Goal: Transaction & Acquisition: Register for event/course

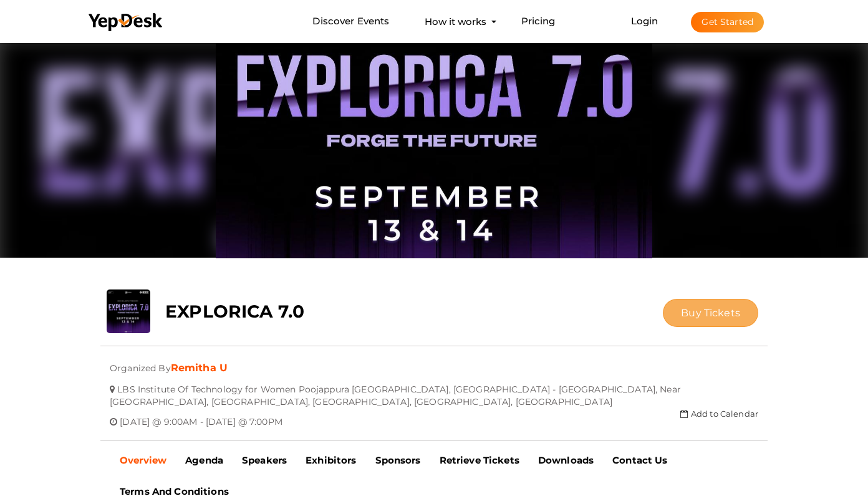
click at [708, 321] on button "Buy Tickets" at bounding box center [710, 313] width 95 height 28
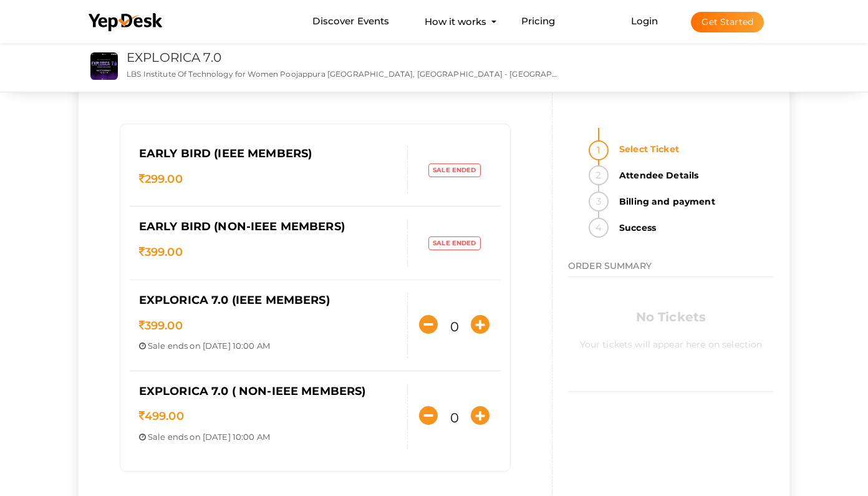
scroll to position [86, 0]
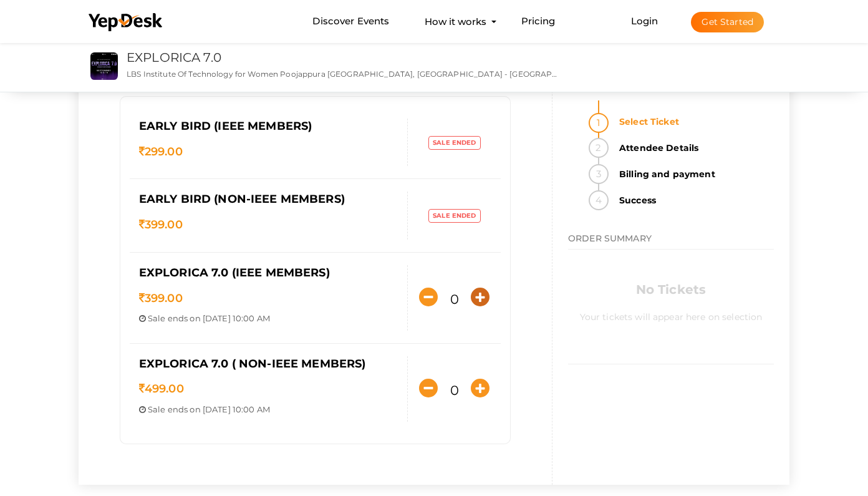
click at [478, 303] on icon "button" at bounding box center [480, 296] width 19 height 19
type input "1"
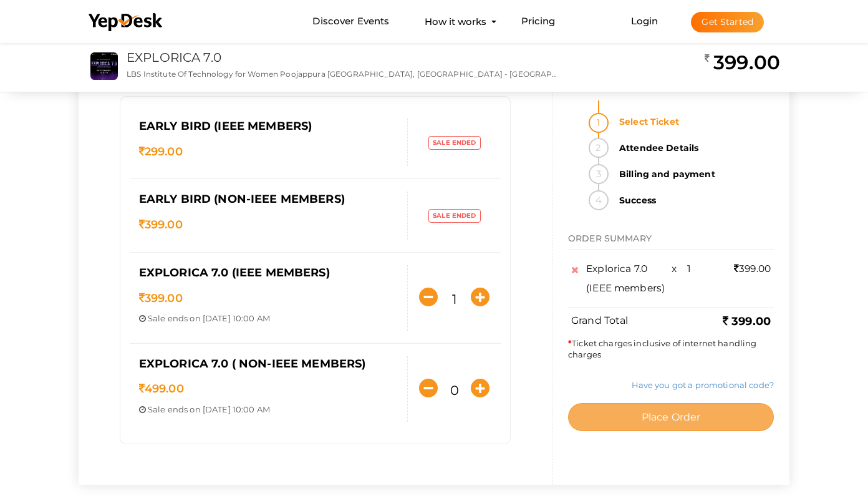
click at [615, 403] on button "Place Order" at bounding box center [671, 417] width 206 height 28
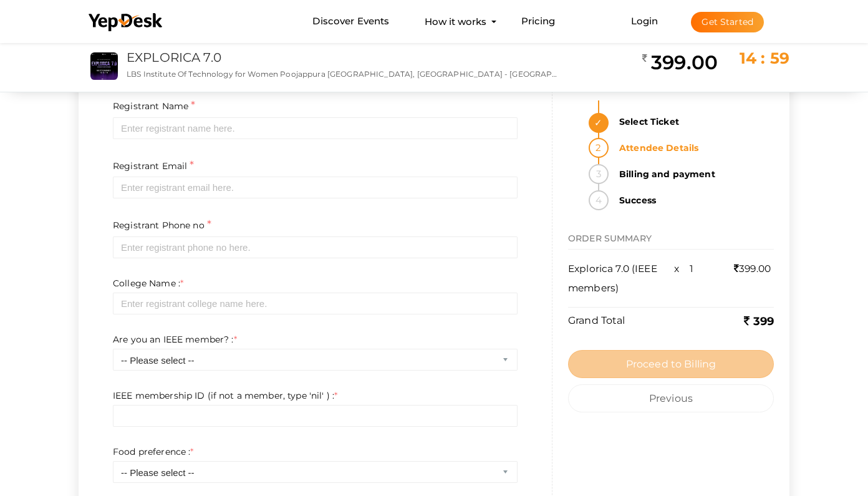
scroll to position [0, 0]
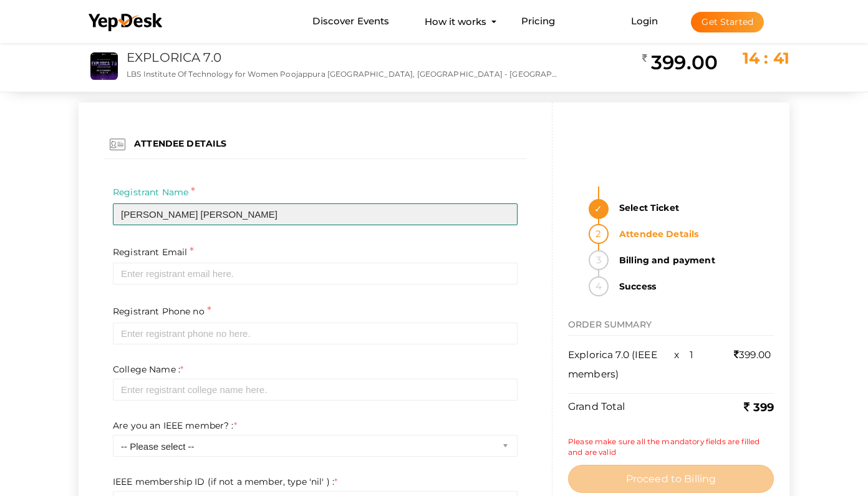
type input "[PERSON_NAME] [PERSON_NAME]"
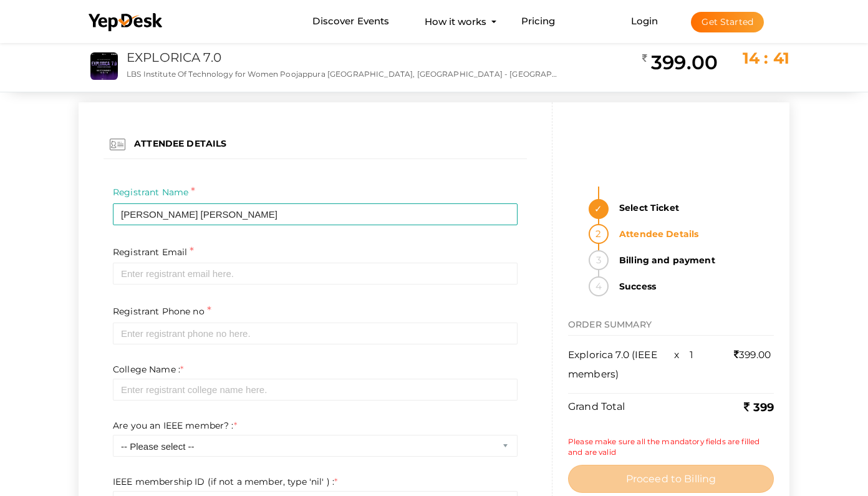
click at [110, 312] on div "Registrant Phone no * Invalid phone number format Required" at bounding box center [314, 333] width 423 height 60
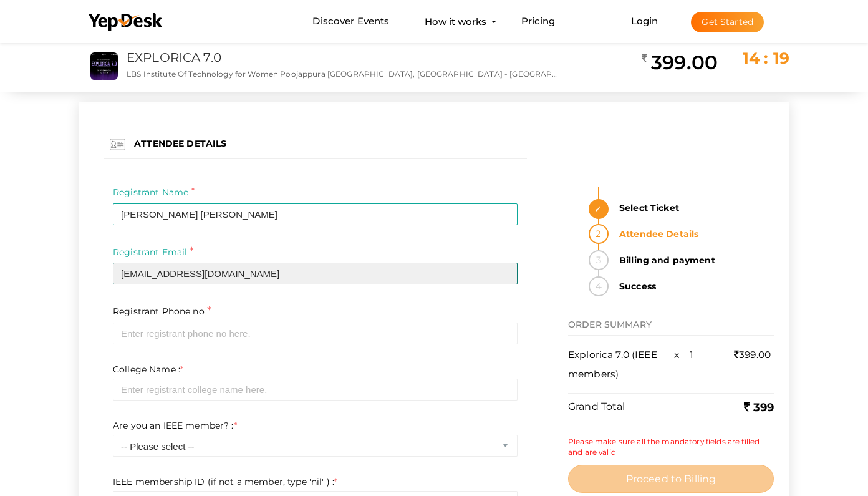
type input "[EMAIL_ADDRESS][DOMAIN_NAME]"
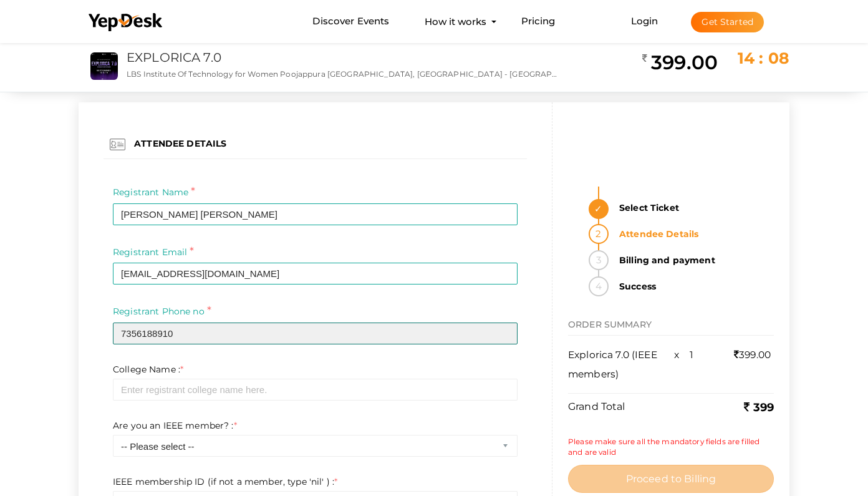
type input "7356188910"
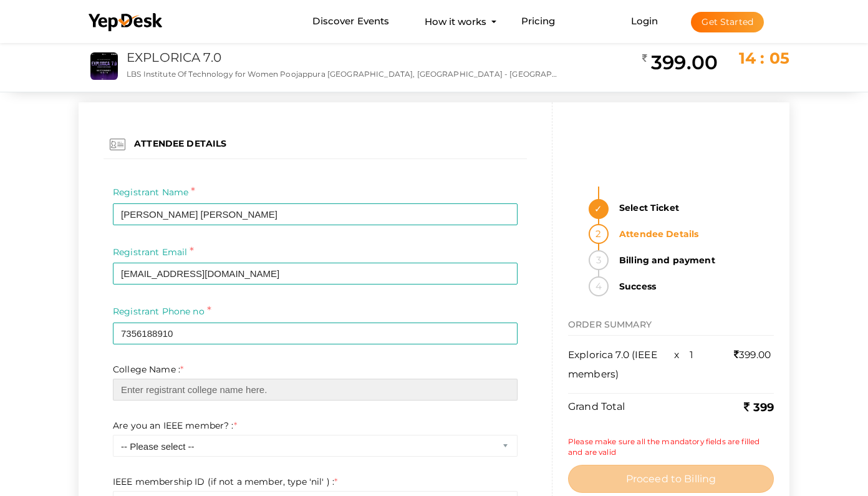
click at [504, 390] on input "text" at bounding box center [315, 389] width 405 height 22
click at [502, 386] on input "text" at bounding box center [315, 389] width 405 height 22
click at [506, 388] on input "text" at bounding box center [315, 389] width 405 height 22
type input "l"
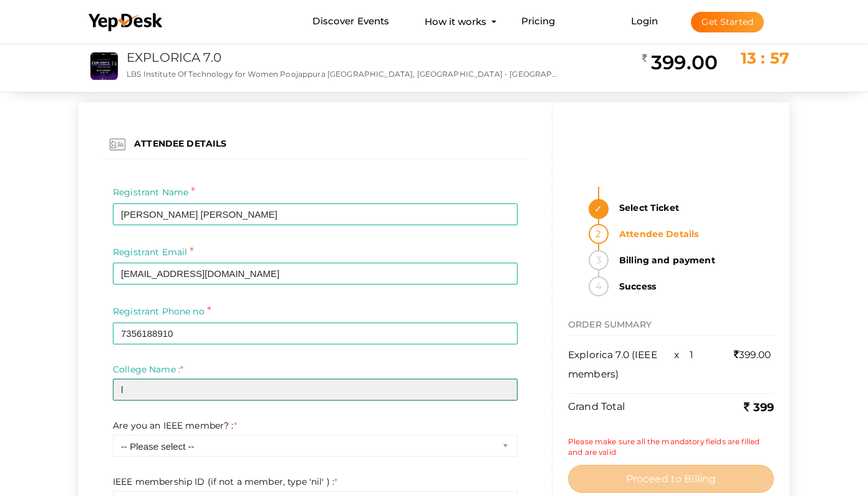
click at [507, 387] on input "l" at bounding box center [315, 389] width 405 height 22
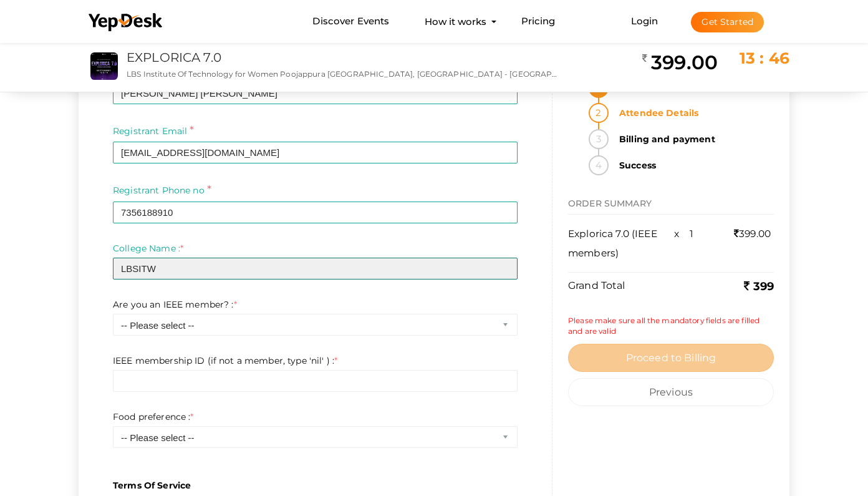
scroll to position [134, 0]
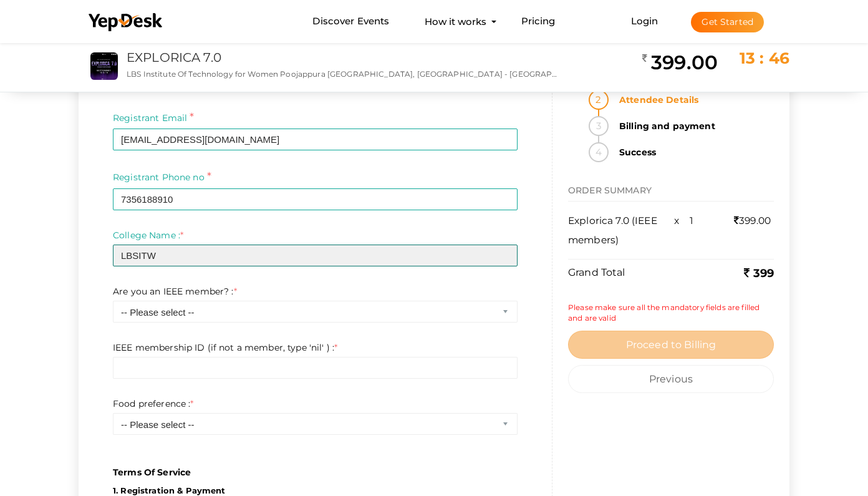
type input "LBSITW"
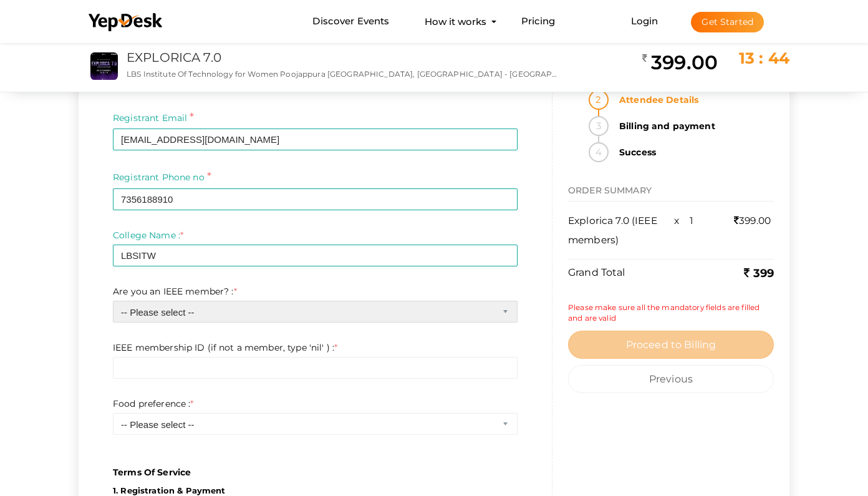
select select "0"
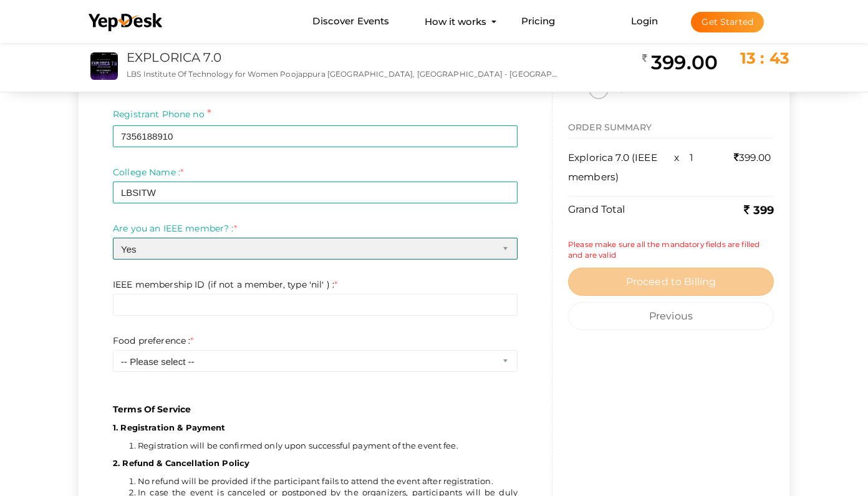
scroll to position [198, 0]
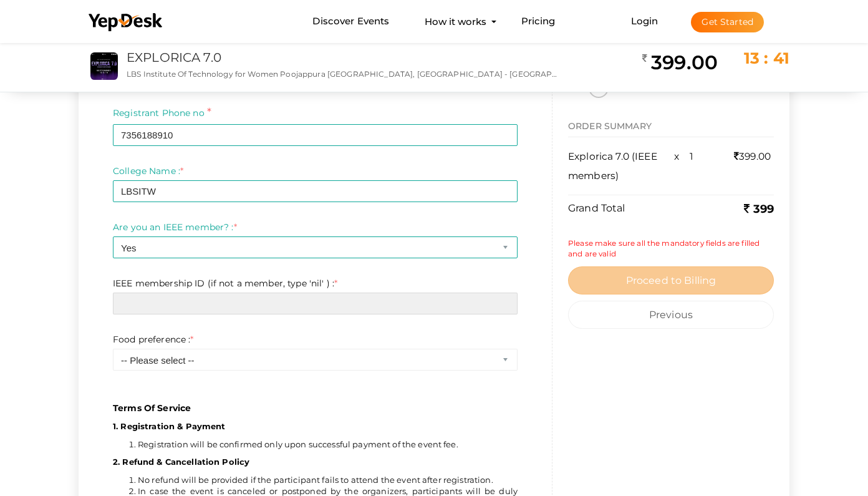
click at [168, 310] on input "text" at bounding box center [315, 303] width 405 height 22
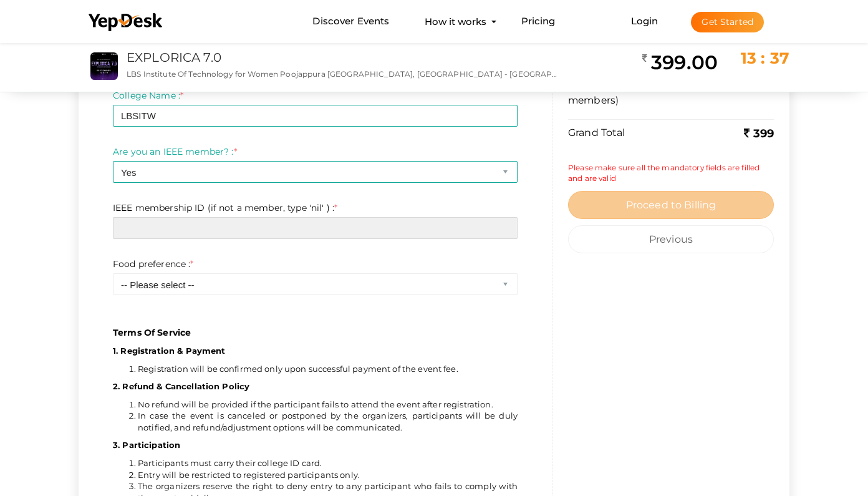
scroll to position [280, 0]
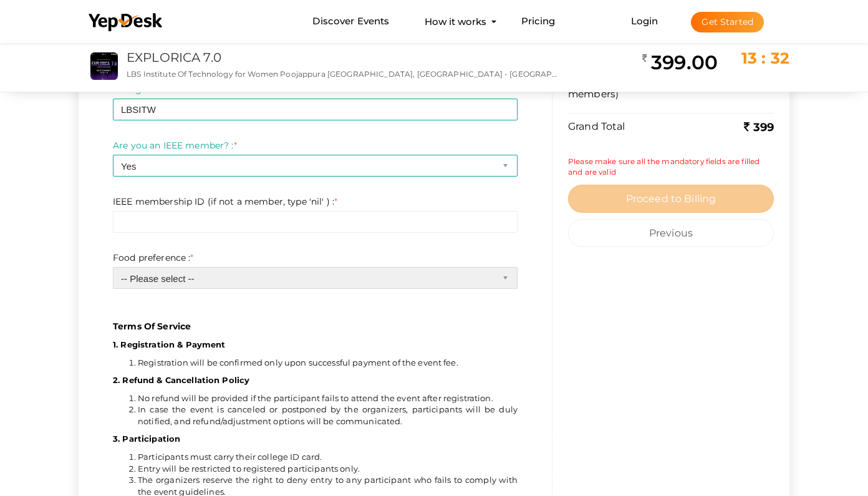
select select "1"
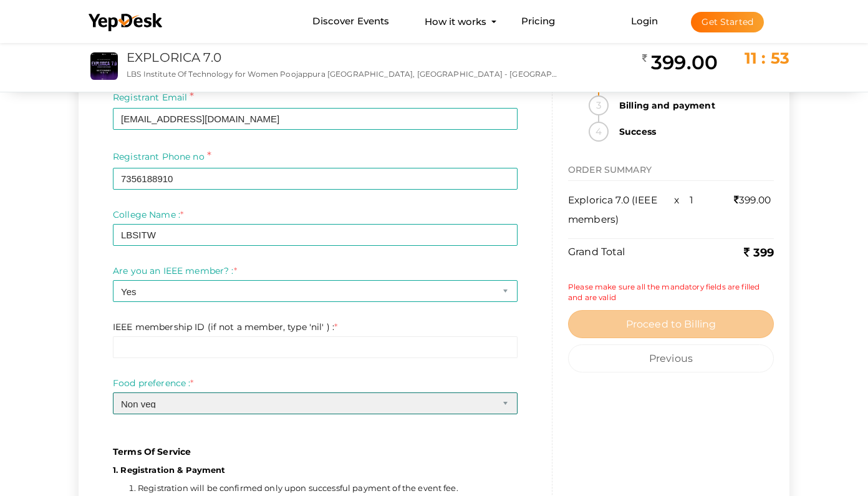
scroll to position [185, 0]
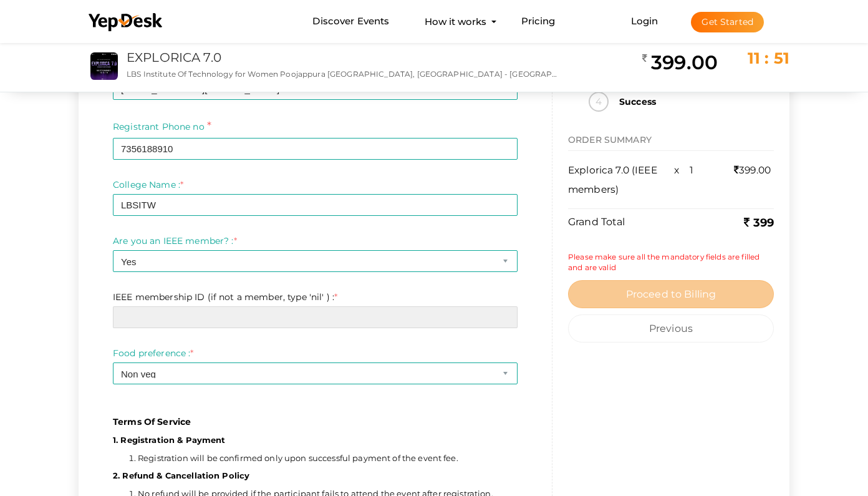
click at [178, 314] on input "text" at bounding box center [315, 317] width 405 height 22
paste input "101603119."
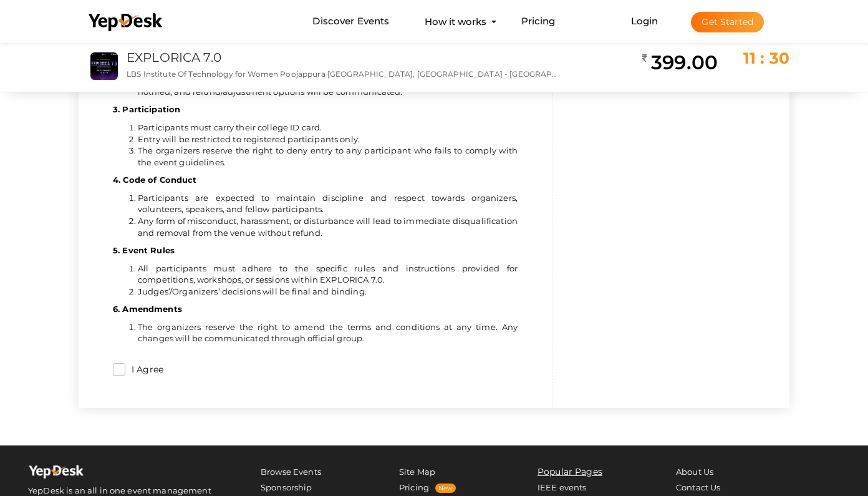
scroll to position [620, 0]
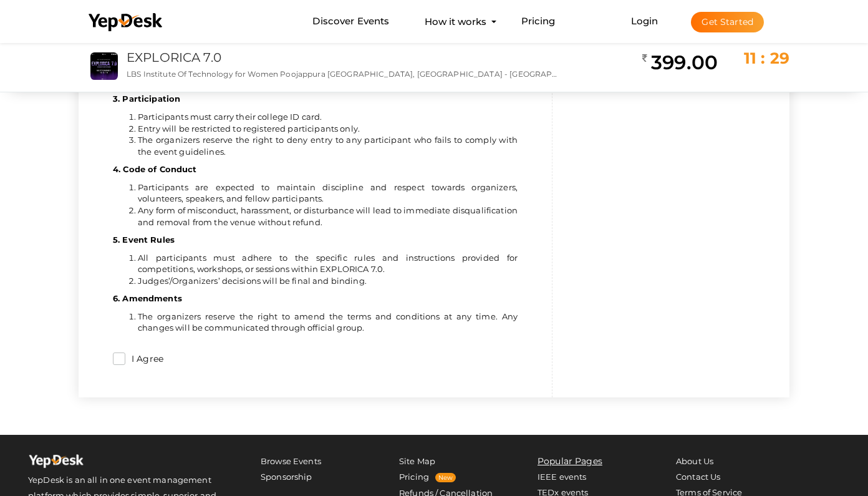
type input "101603119."
click at [126, 352] on label "I Agree" at bounding box center [144, 359] width 38 height 14
click at [125, 352] on input "I Agree" at bounding box center [119, 358] width 12 height 12
checkbox input "true"
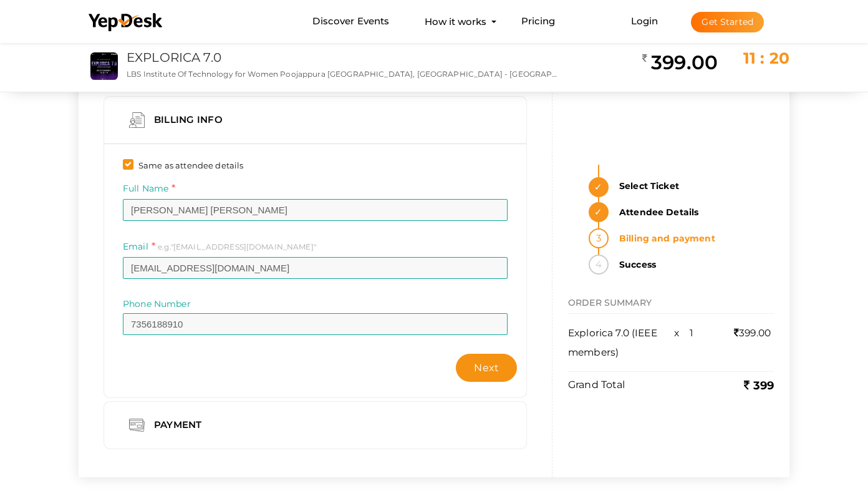
scroll to position [24, 0]
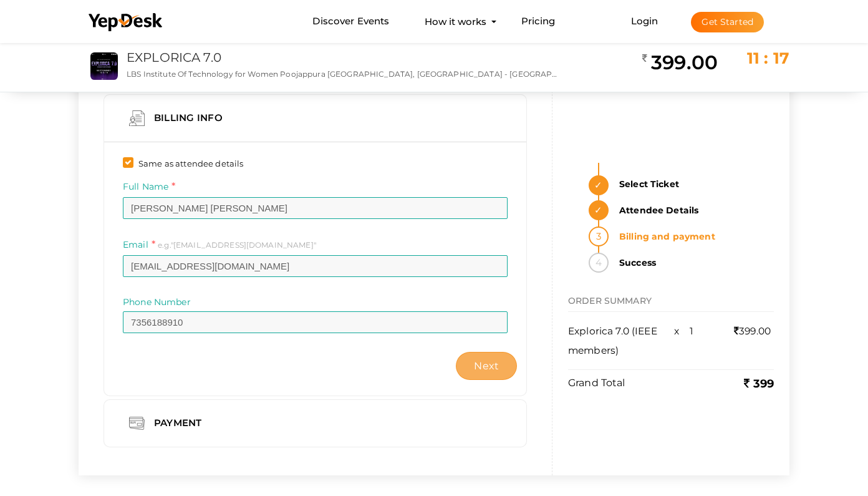
click at [489, 360] on span "Next" at bounding box center [486, 366] width 25 height 12
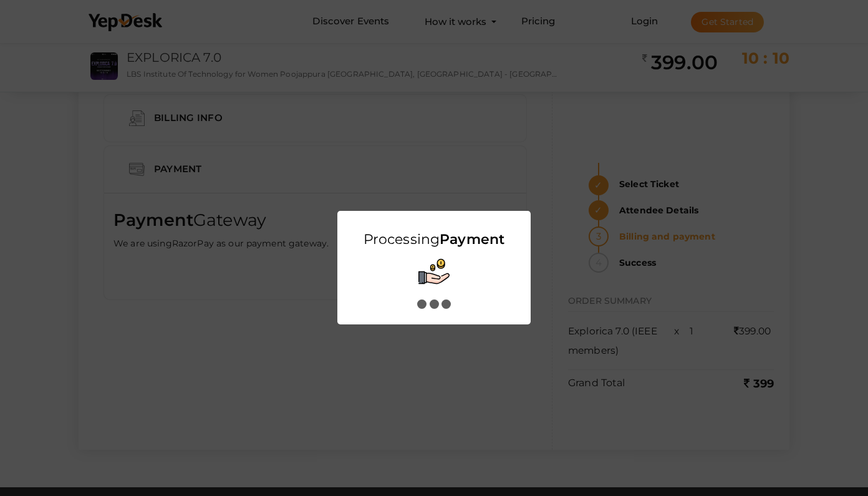
scroll to position [0, 0]
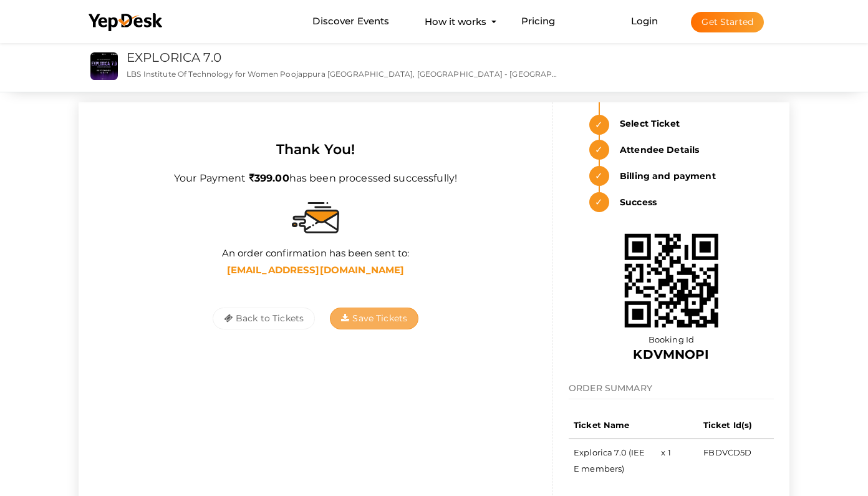
click at [346, 315] on icon "button" at bounding box center [345, 318] width 8 height 9
